Goal: Entertainment & Leisure: Consume media (video, audio)

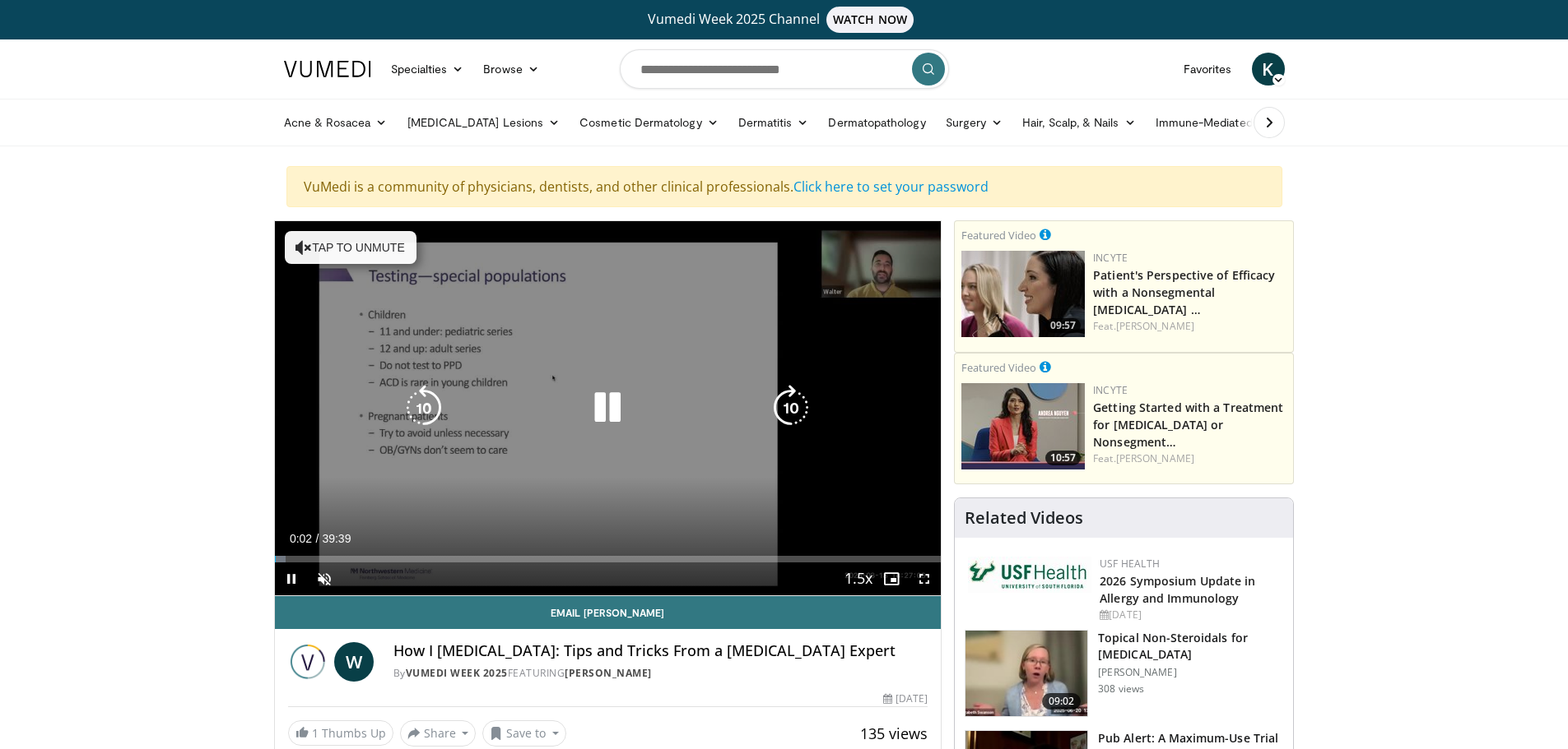
drag, startPoint x: 686, startPoint y: 331, endPoint x: 580, endPoint y: 282, distance: 116.8
click at [580, 282] on div "10 seconds Tap to unmute" at bounding box center [608, 409] width 666 height 374
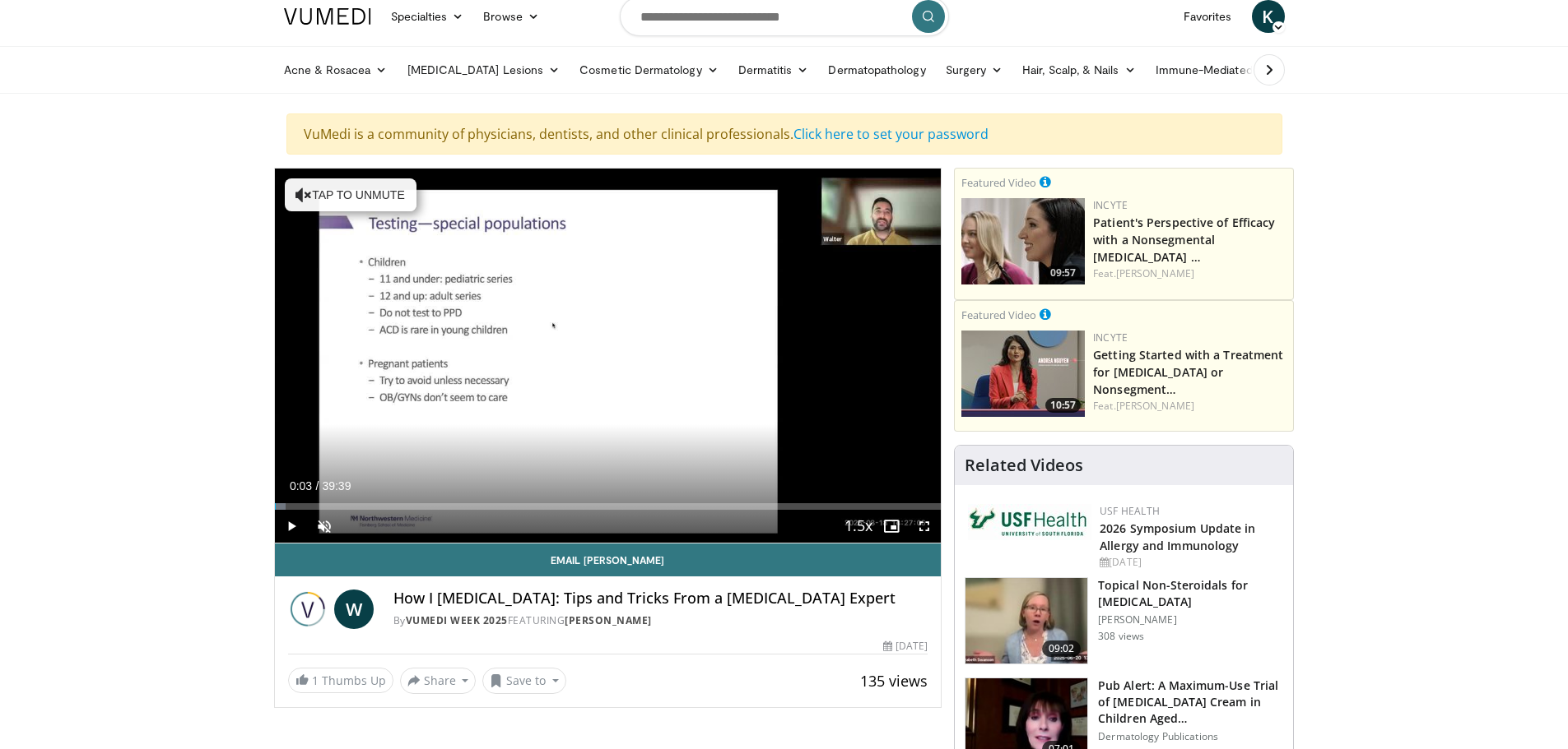
scroll to position [246, 0]
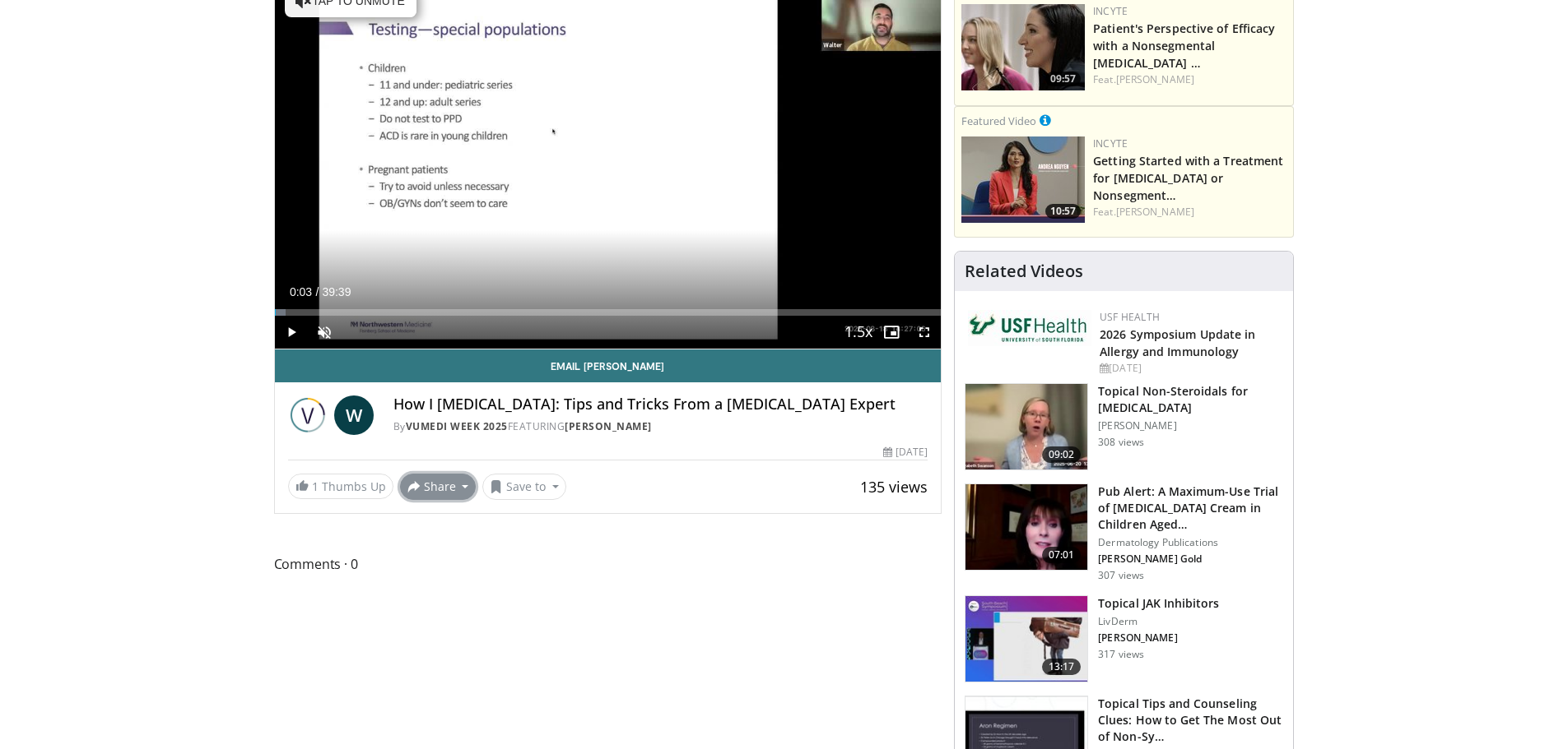
click at [448, 491] on button "Share" at bounding box center [438, 487] width 77 height 27
click at [426, 535] on li at bounding box center [441, 549] width 80 height 30
click at [527, 484] on button "Save to" at bounding box center [524, 487] width 84 height 27
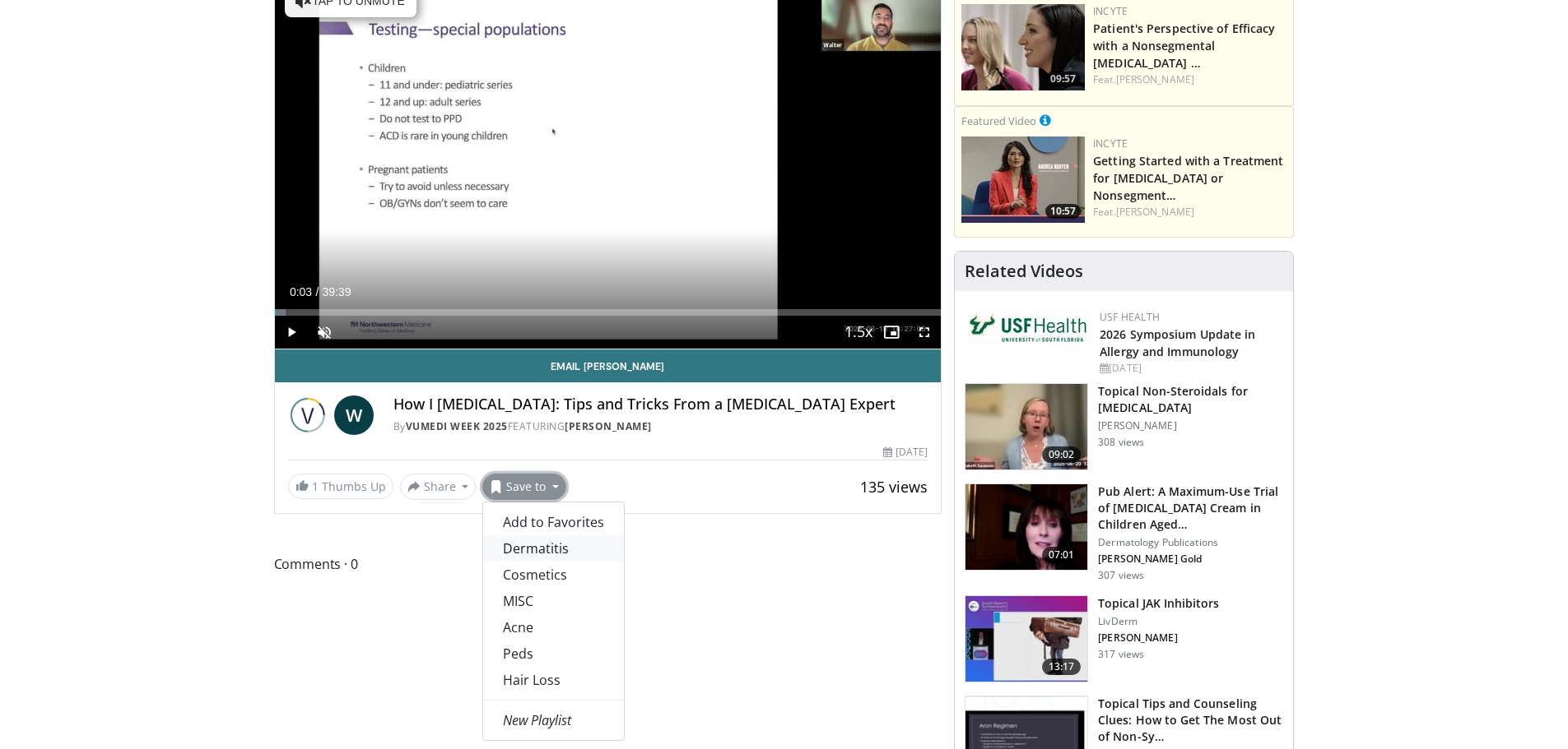
click at [538, 552] on link "Dermatitis" at bounding box center [553, 548] width 141 height 27
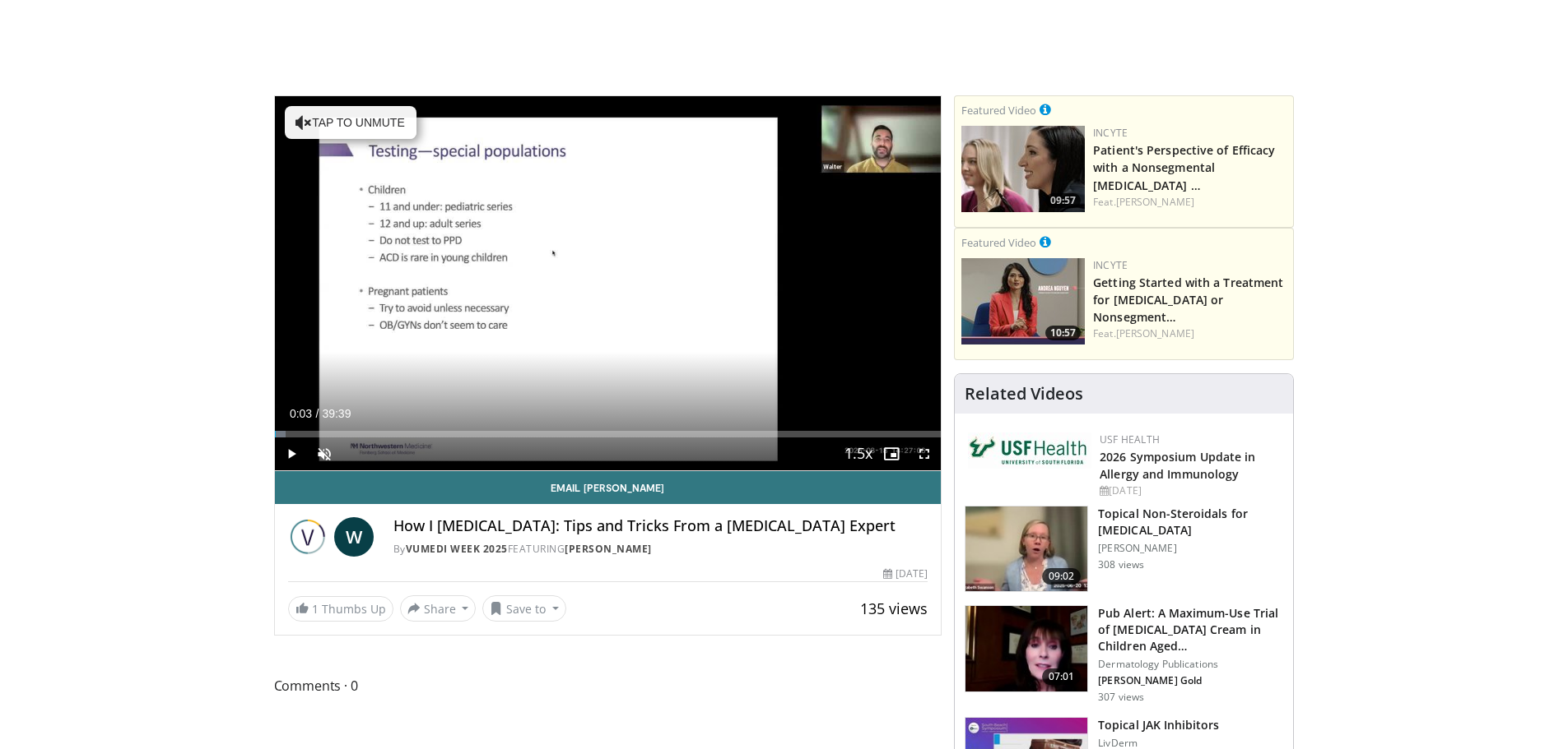
scroll to position [54, 0]
